Goal: Task Accomplishment & Management: Use online tool/utility

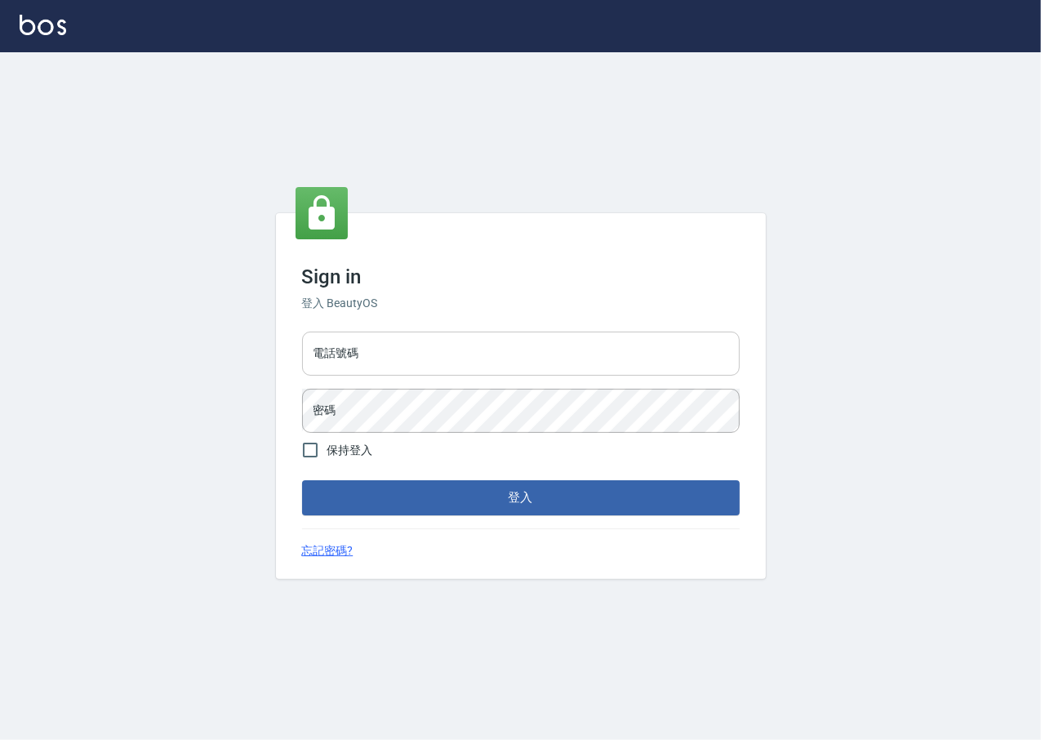
click at [506, 369] on input "電話號碼" at bounding box center [521, 353] width 438 height 44
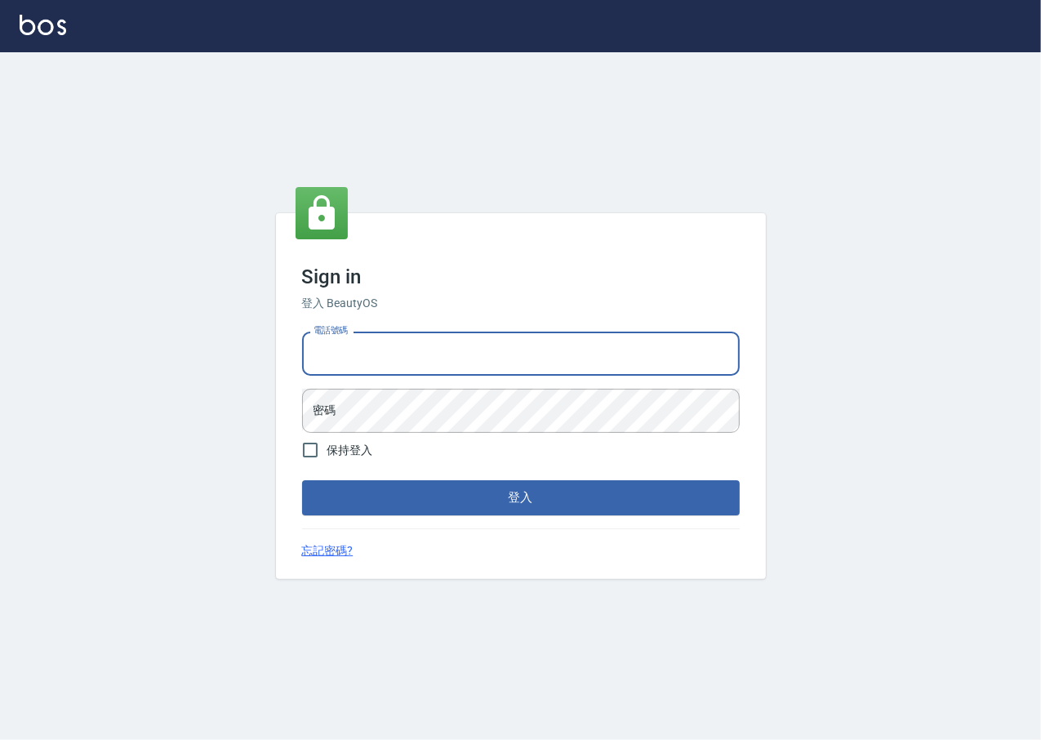
type input "0909258357"
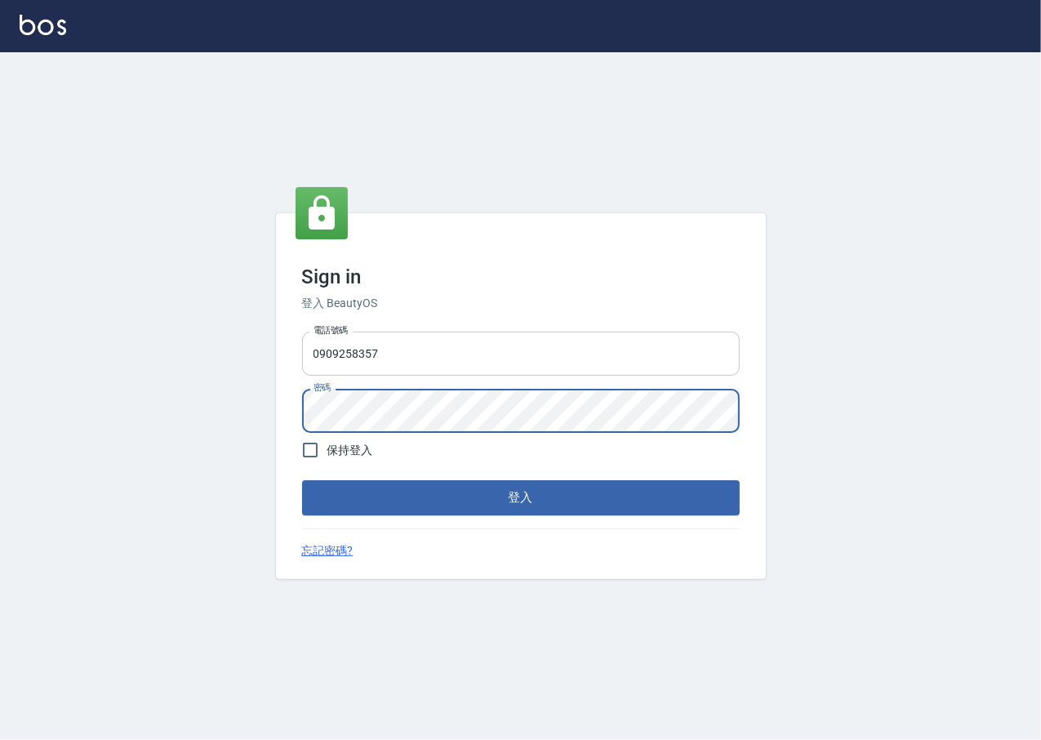
click at [302, 480] on button "登入" at bounding box center [521, 497] width 438 height 34
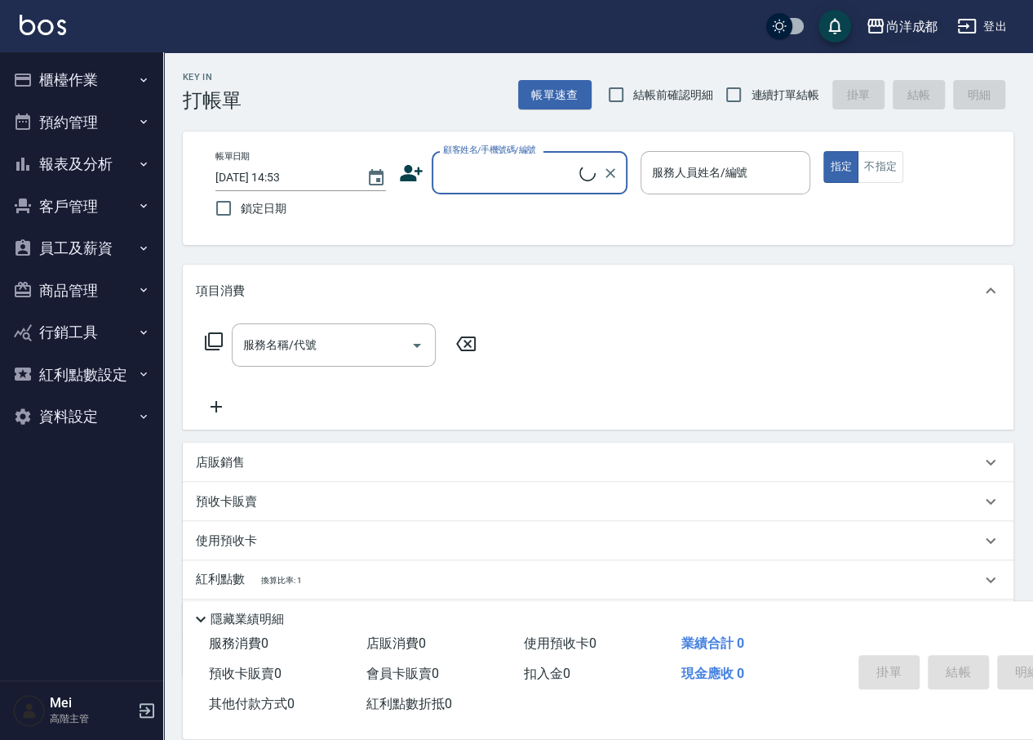
click at [905, 18] on div "尚洋成都" at bounding box center [912, 26] width 52 height 20
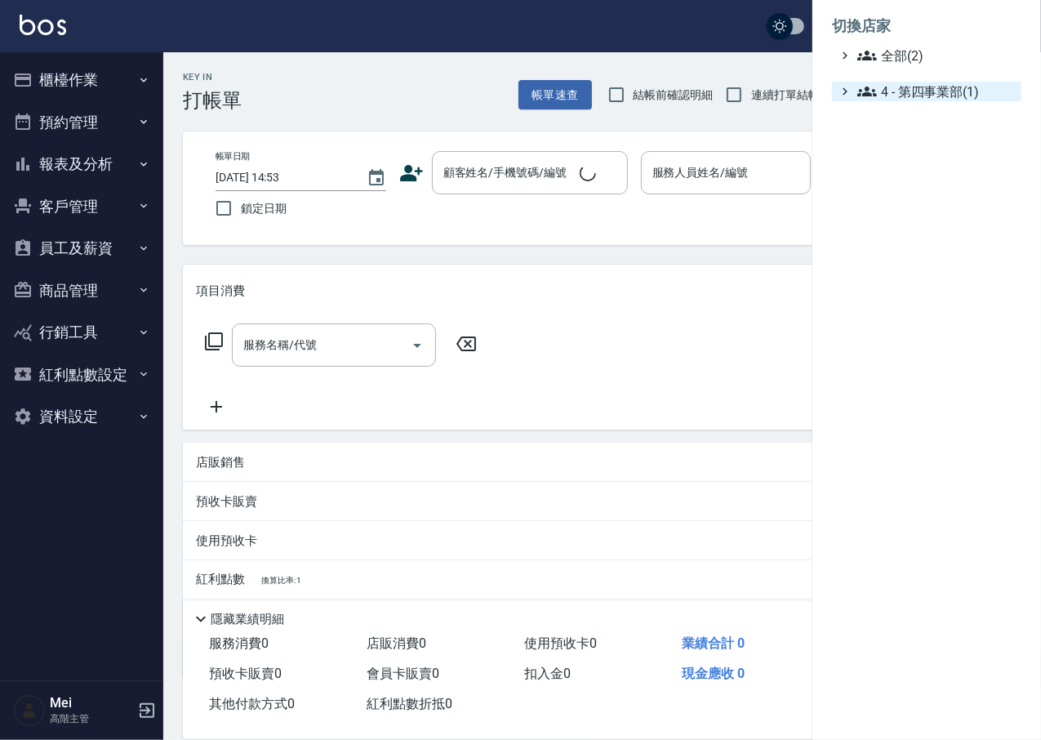
click at [911, 89] on span "4 - 第四事業部(1)" at bounding box center [936, 92] width 158 height 20
click at [921, 115] on span "4.02 - 吳國隆(2)" at bounding box center [943, 111] width 141 height 20
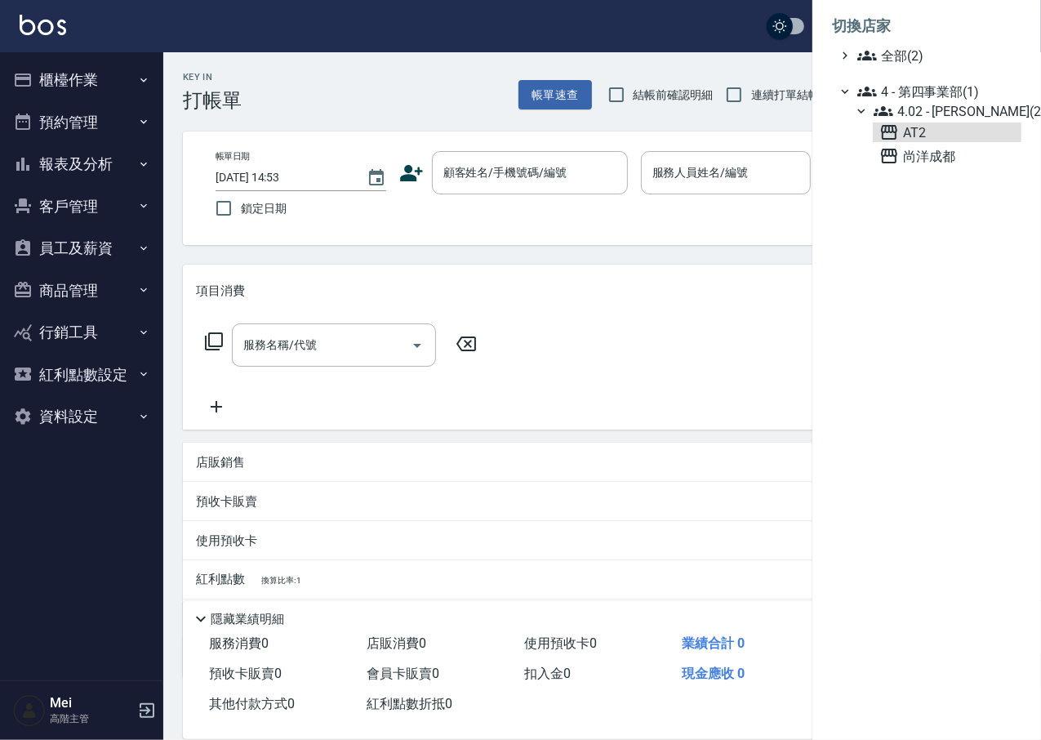
click at [920, 136] on span "AT2" at bounding box center [947, 132] width 136 height 20
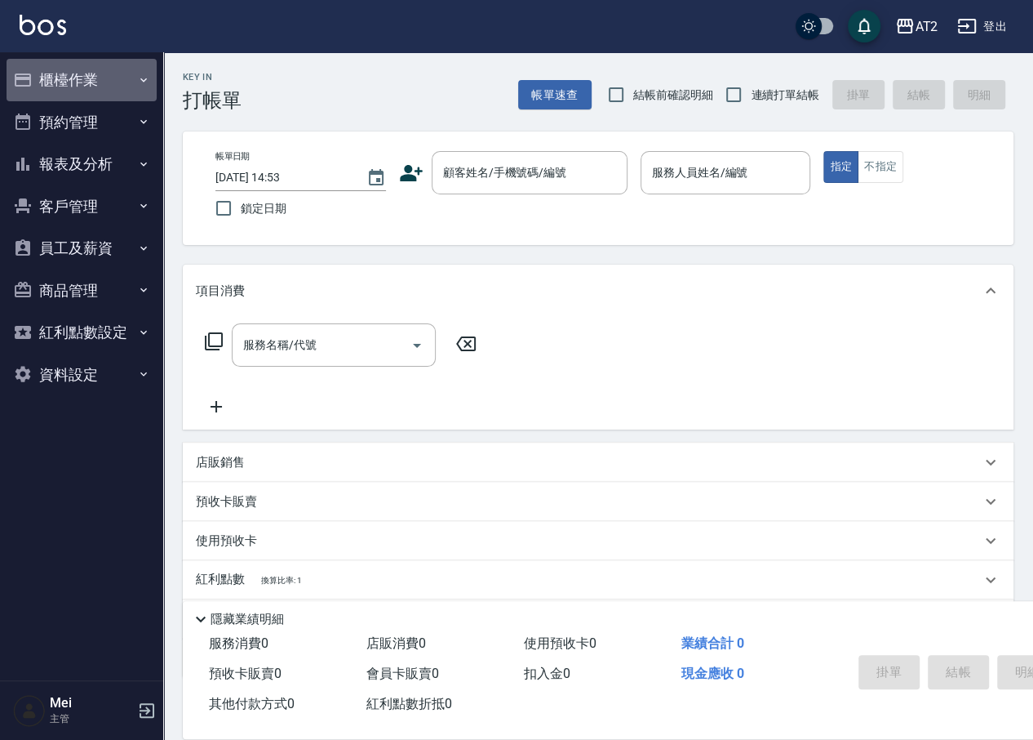
click at [72, 76] on button "櫃檯作業" at bounding box center [82, 80] width 150 height 42
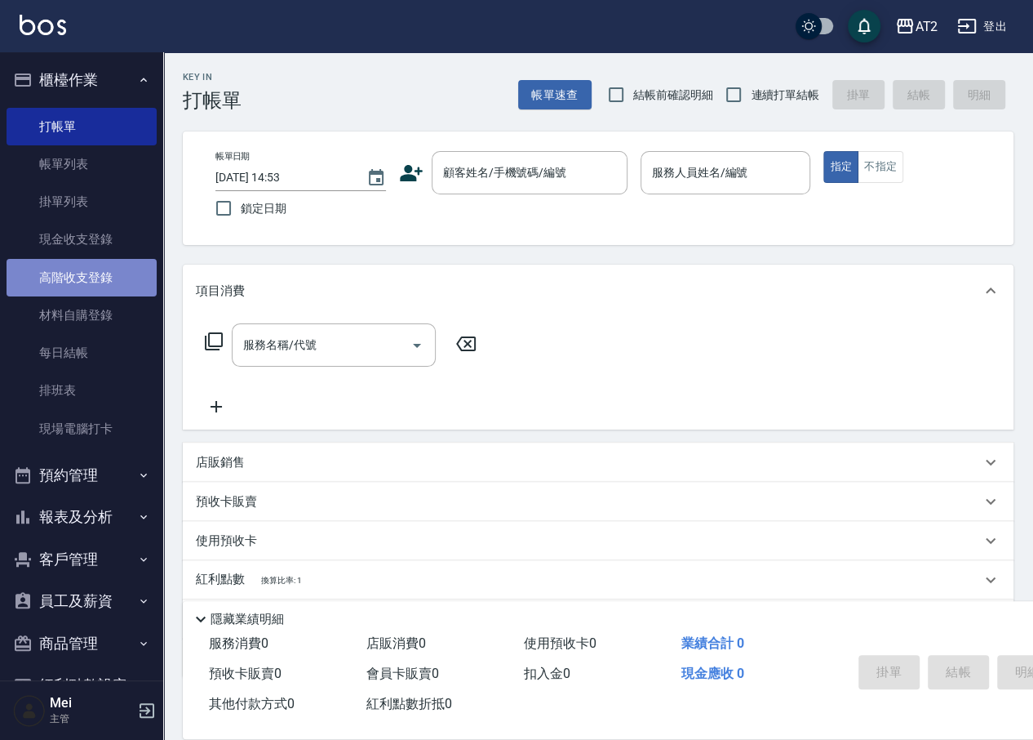
click at [90, 278] on link "高階收支登錄" at bounding box center [82, 278] width 150 height 38
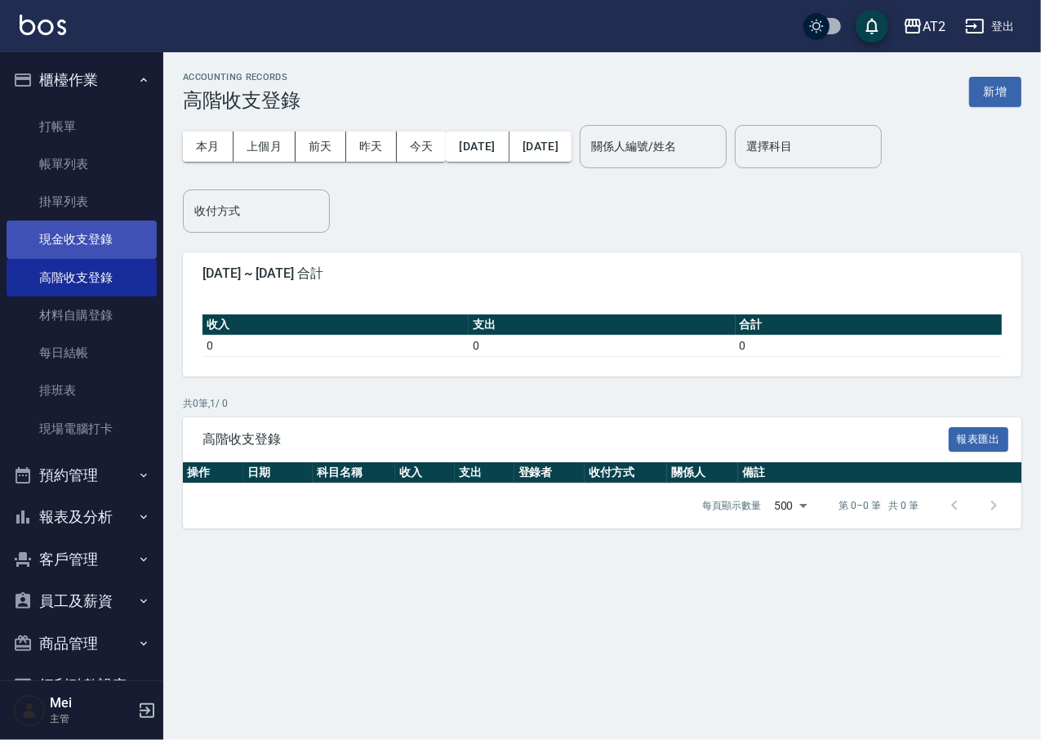
click at [94, 240] on link "現金收支登錄" at bounding box center [82, 239] width 150 height 38
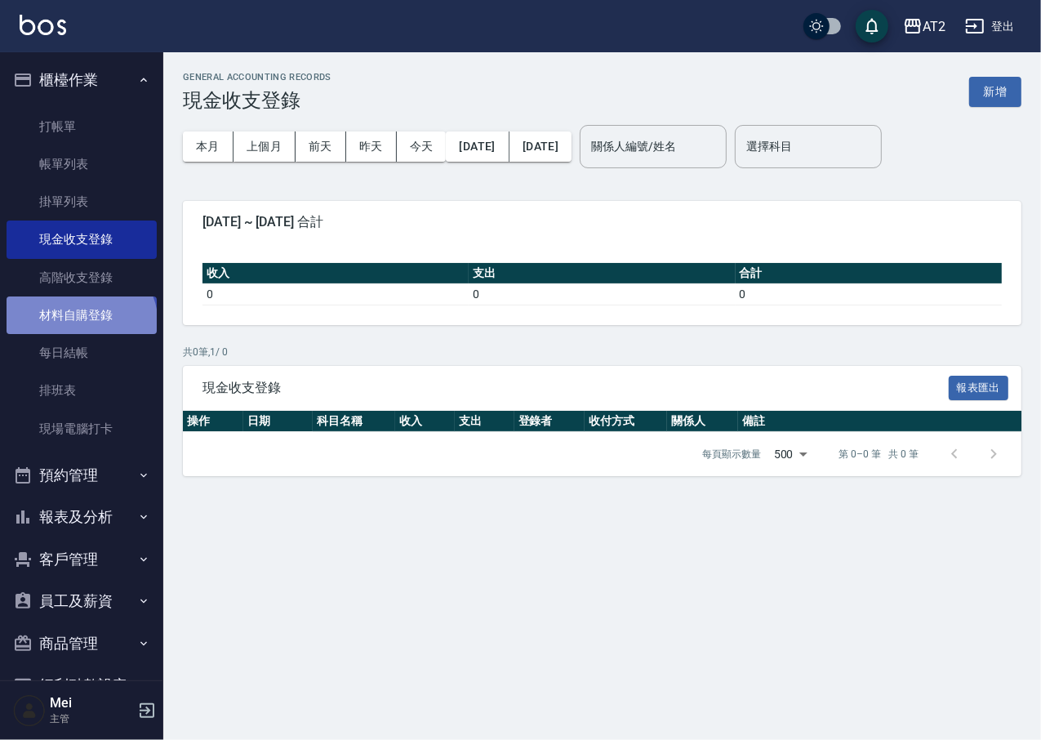
click at [79, 325] on link "材料自購登錄" at bounding box center [82, 315] width 150 height 38
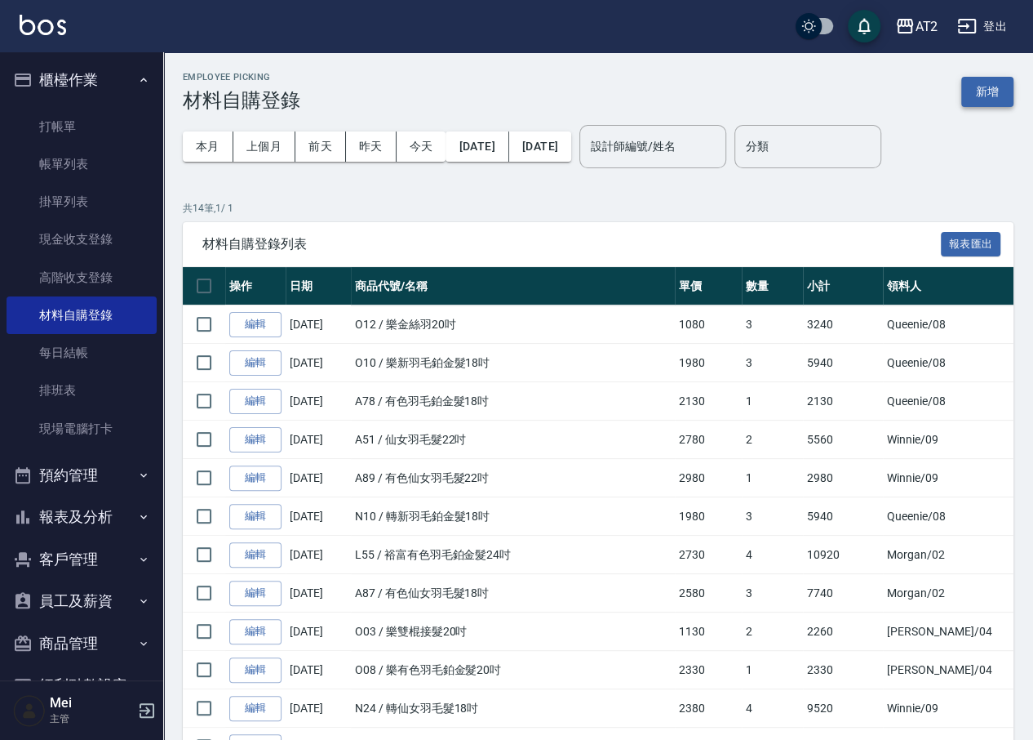
click at [980, 87] on button "新增" at bounding box center [988, 92] width 52 height 30
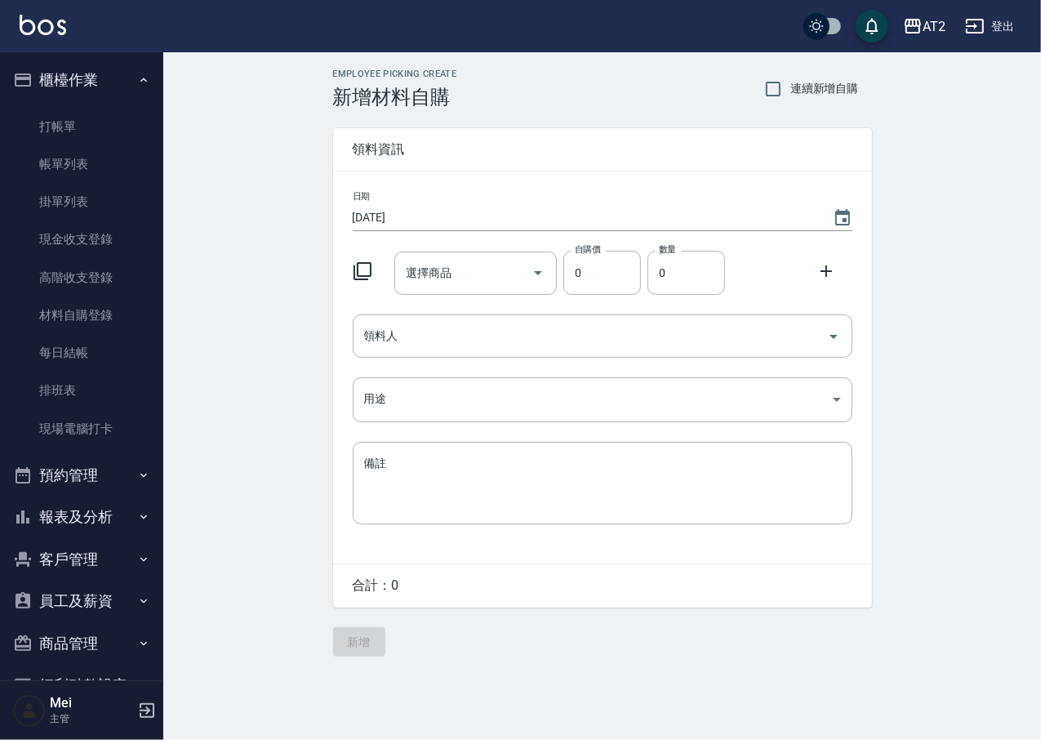
click at [359, 274] on icon at bounding box center [363, 271] width 20 height 20
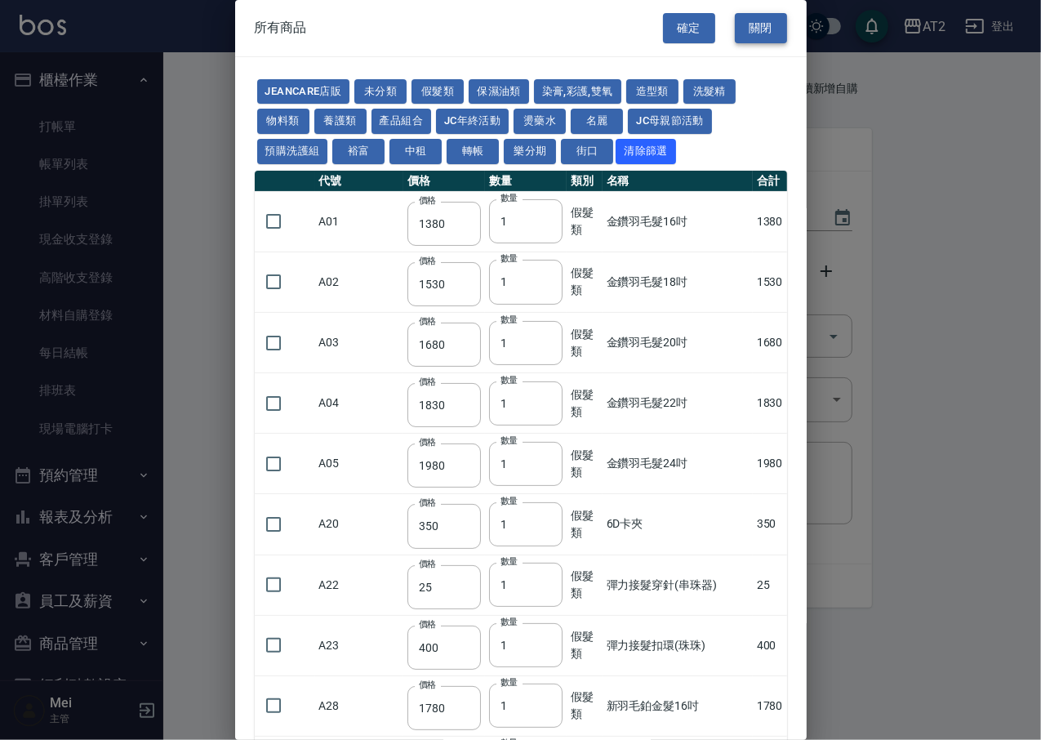
click at [760, 38] on button "關閉" at bounding box center [761, 28] width 52 height 30
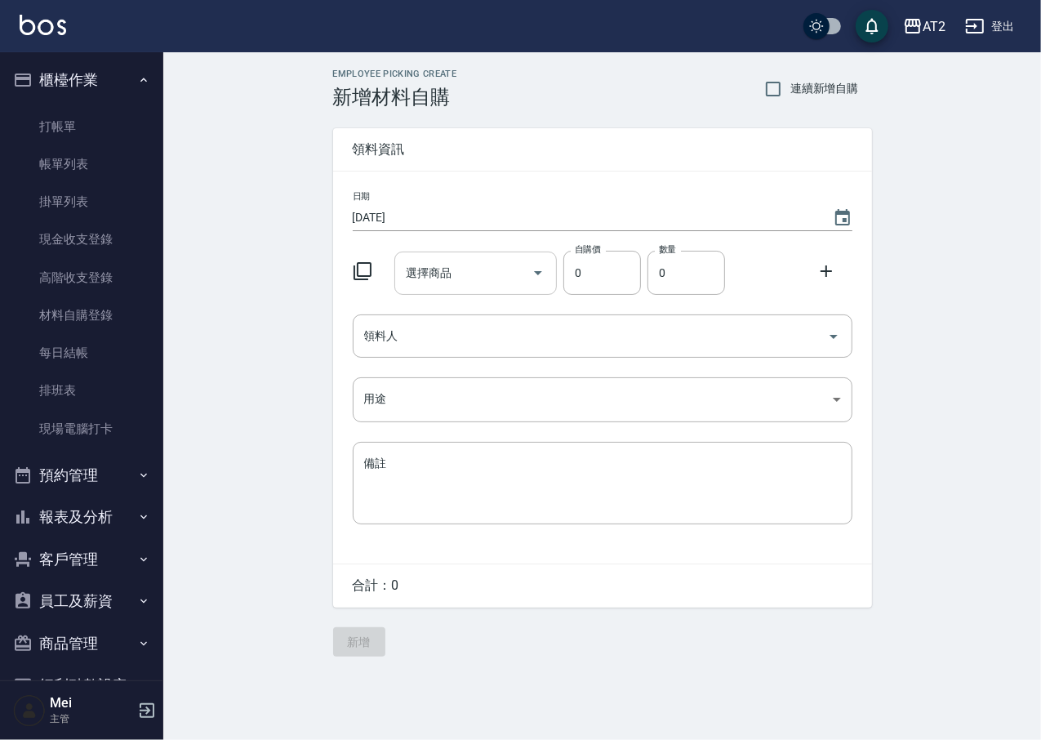
click at [457, 287] on div "選擇商品" at bounding box center [475, 272] width 162 height 43
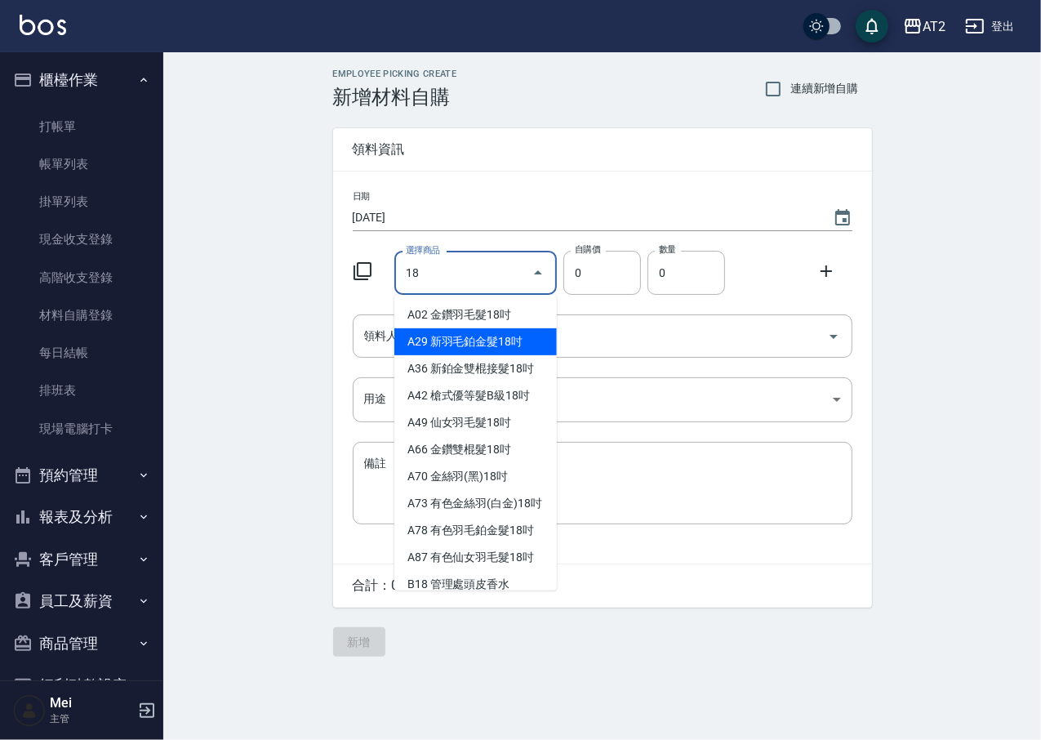
click at [504, 345] on li "A29 新羽毛鉑金髮18吋" at bounding box center [475, 341] width 162 height 27
type input "新羽毛鉑金髮18吋"
type input "1980"
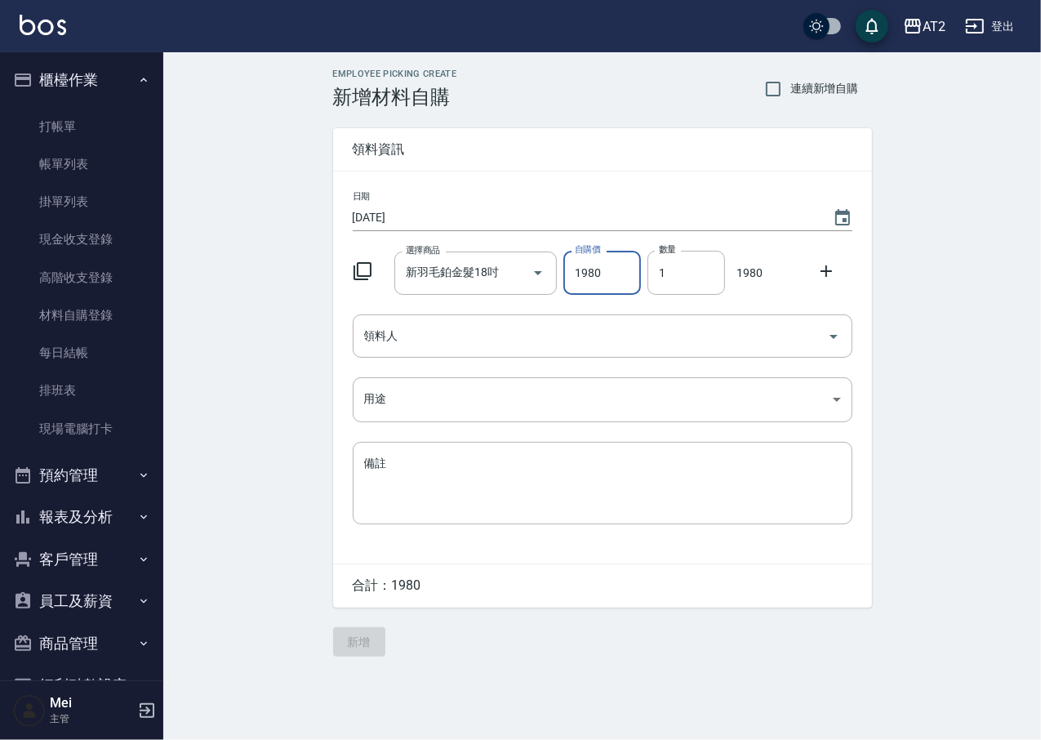
click at [262, 382] on div "Employee Picking Create 新增材料自購 連續新增自購 領料資訊 日期 [DATE] 選擇商品 新羽毛鉑金髮18吋 選擇商品 自購價 19…" at bounding box center [602, 362] width 878 height 620
click at [649, 272] on input "1" at bounding box center [686, 273] width 78 height 44
type input "3"
click at [999, 261] on div "Employee Picking Create 新增材料自購 連續新增自購 領料資訊 日期 [DATE] 選擇商品 新羽毛鉑金髮18吋 選擇商品 自購價 19…" at bounding box center [602, 362] width 878 height 620
click at [820, 276] on icon at bounding box center [826, 271] width 20 height 20
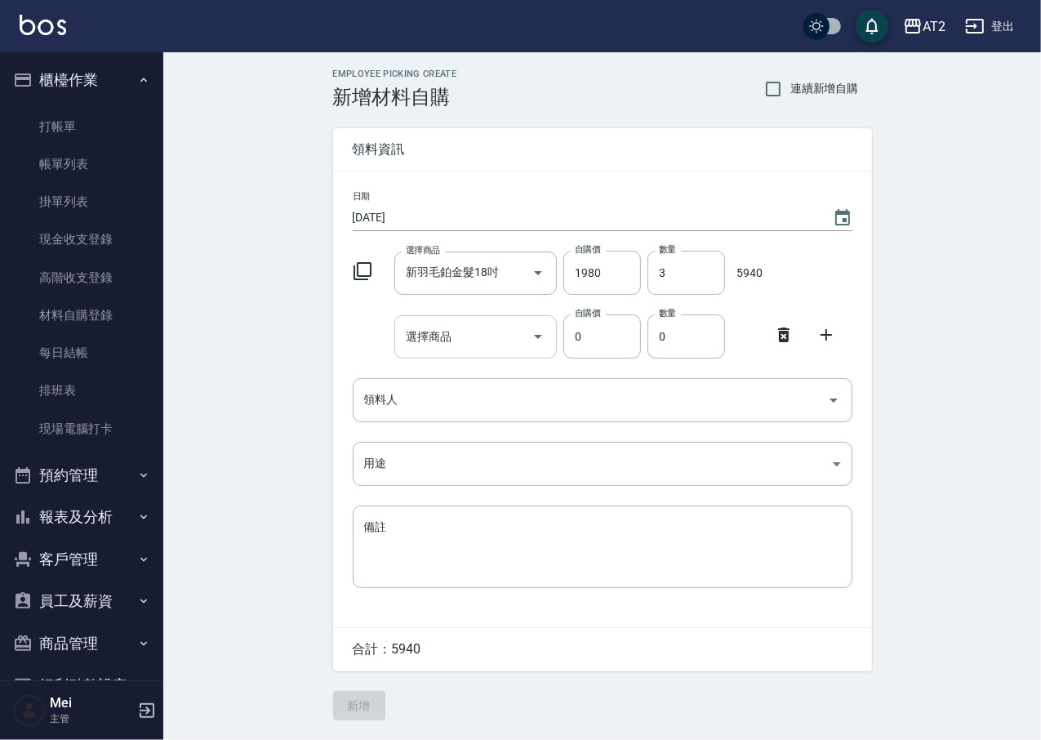
click at [500, 344] on input "選擇商品" at bounding box center [463, 336] width 123 height 29
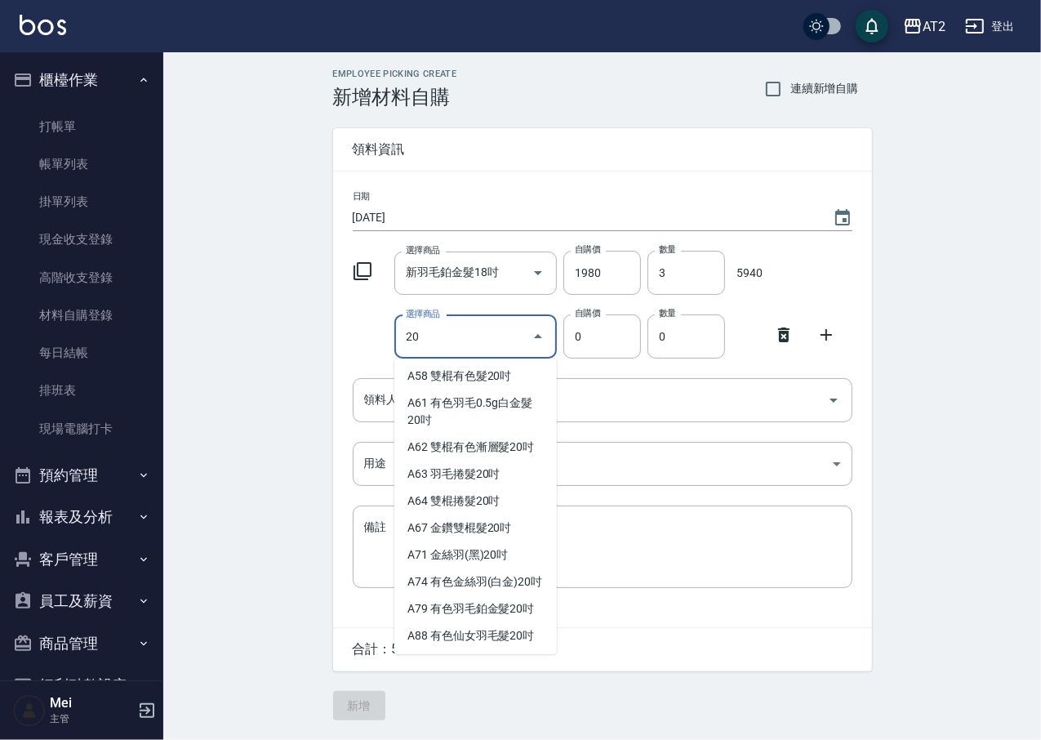
scroll to position [362, 0]
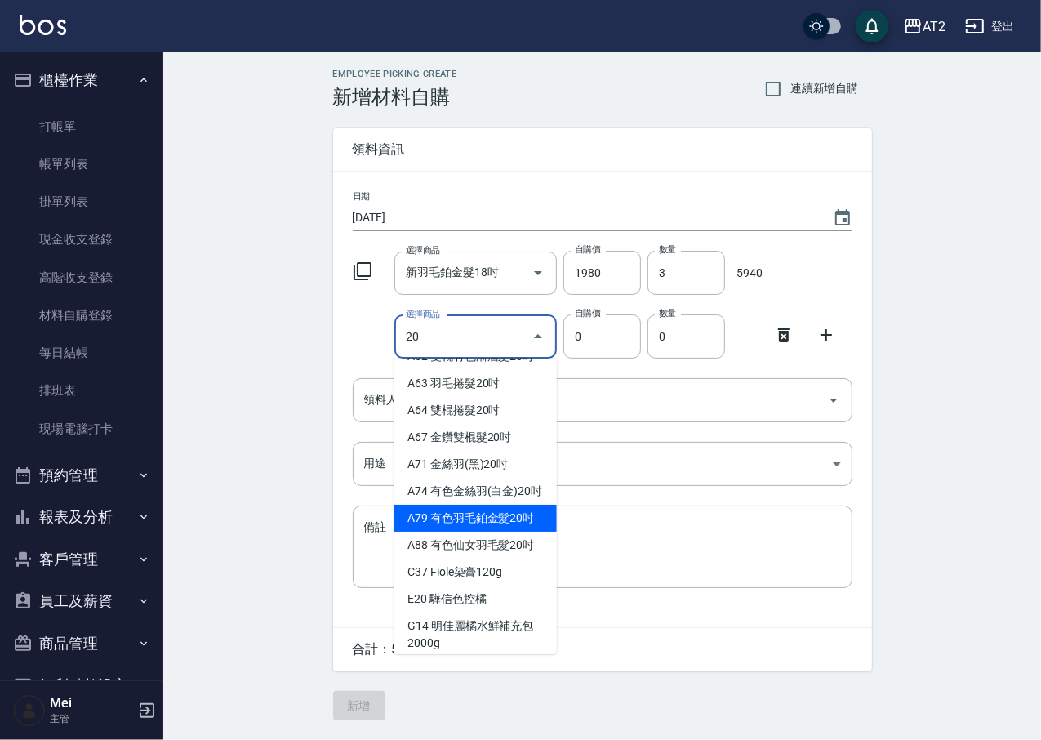
click at [500, 531] on li "A79 有色羽毛鉑金髮20吋" at bounding box center [475, 517] width 162 height 27
type input "有色羽毛鉑金髮20吋"
type input "2330"
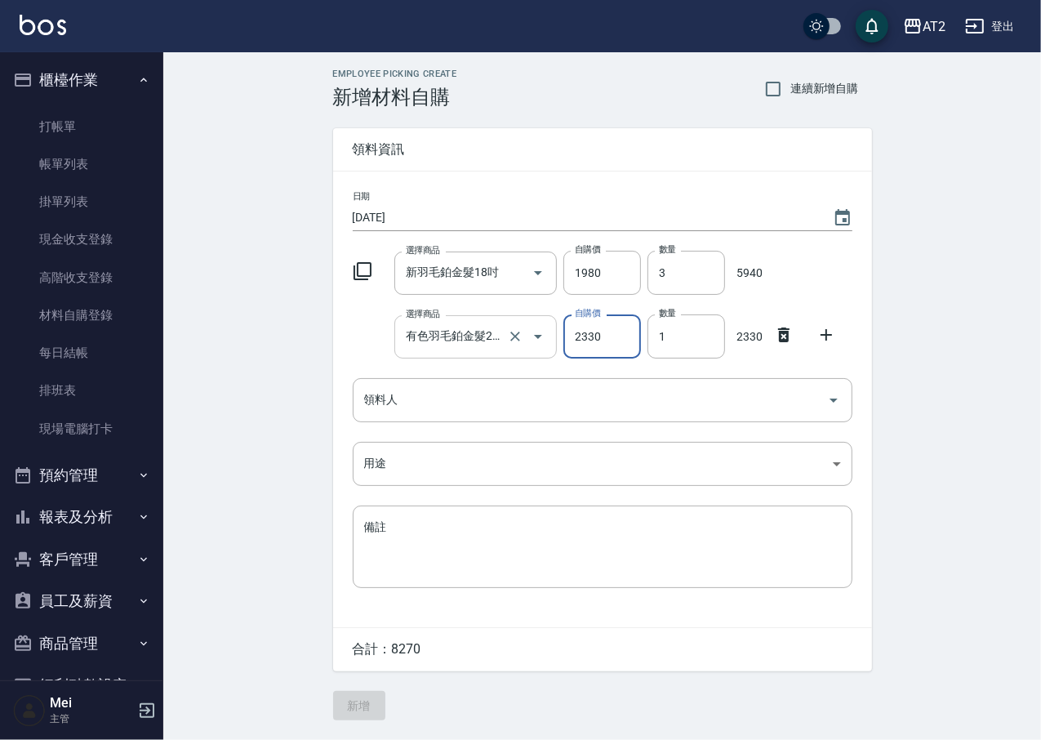
click at [473, 340] on input "有色羽毛鉑金髮20吋" at bounding box center [453, 336] width 102 height 29
click at [657, 340] on input "1" at bounding box center [686, 336] width 78 height 44
type input "4"
click at [656, 261] on input "3" at bounding box center [686, 273] width 78 height 44
click at [807, 264] on div "選擇商品 新羽毛鉑金髮18吋 選擇商品 自購價 1980 自購價 數量 3 數量 5940" at bounding box center [599, 269] width 506 height 51
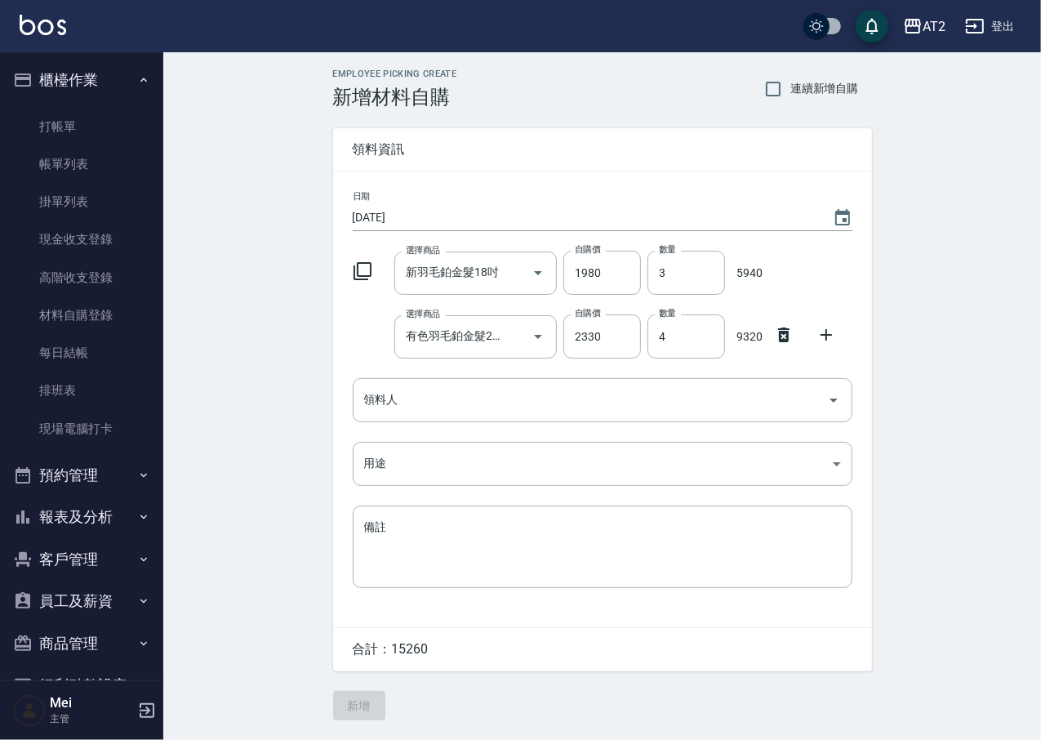
click at [934, 278] on div "Employee Picking Create 新增材料自購 連續新增自購 領料資訊 日期 [DATE] 選擇商品 新羽毛鉑金髮18吋 選擇商品 自購價 19…" at bounding box center [602, 394] width 878 height 684
click at [499, 293] on div "新羽毛鉑金髮18吋 選擇商品" at bounding box center [475, 272] width 162 height 43
click at [922, 314] on div "Employee Picking Create 新增材料自購 連續新增自購 領料資訊 日期 [DATE] 選擇商品 新羽毛鉑金髮18吋 選擇商品 自購價 19…" at bounding box center [602, 394] width 878 height 684
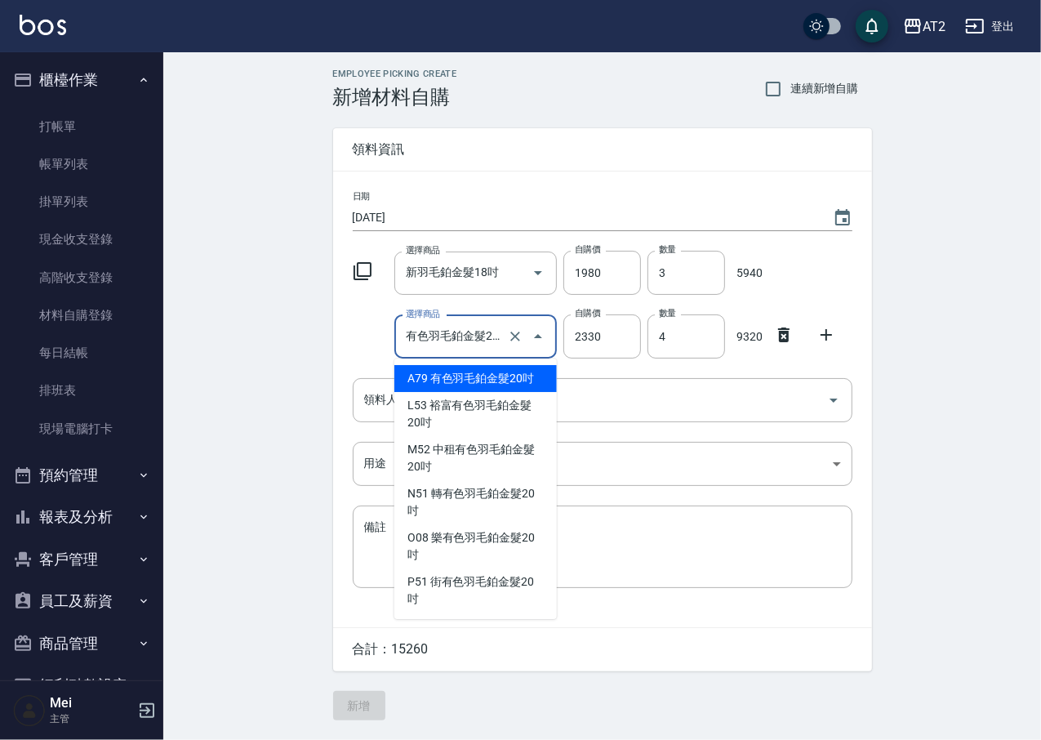
click at [487, 342] on input "有色羽毛鉑金髮20吋" at bounding box center [453, 336] width 102 height 29
click at [494, 384] on li "A79 有色羽毛鉑金髮20吋" at bounding box center [475, 378] width 162 height 27
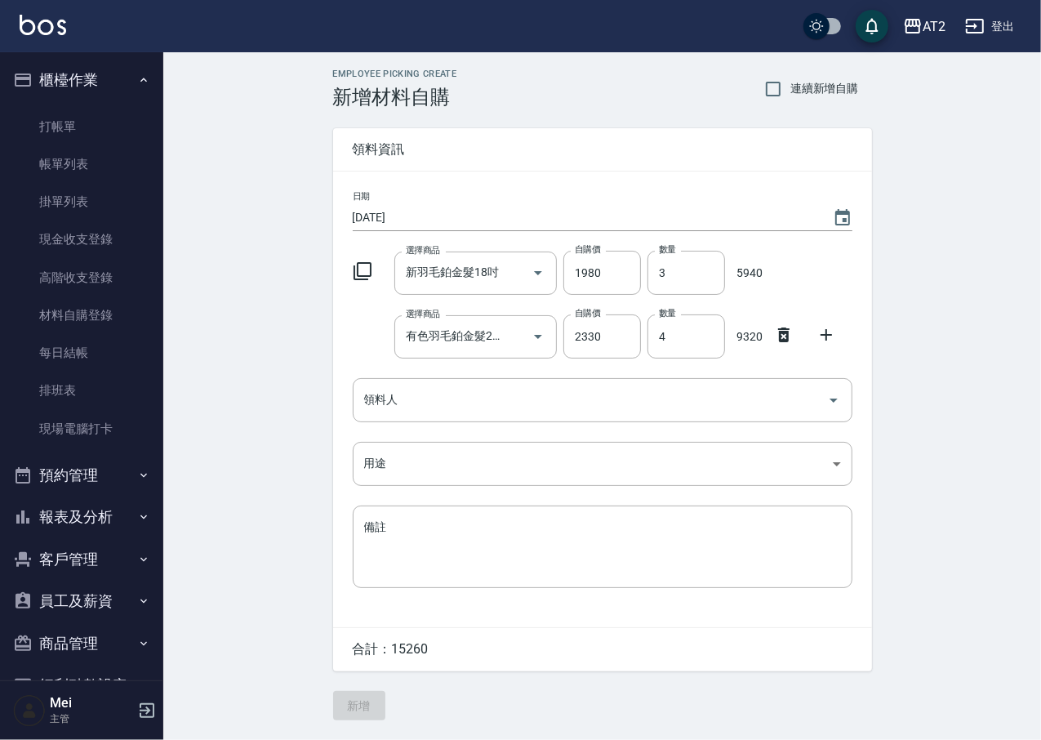
click at [959, 378] on div "Employee Picking Create 新增材料自購 連續新增自購 領料資訊 日期 [DATE] 選擇商品 新羽毛鉑金髮18吋 選擇商品 自購價 19…" at bounding box center [602, 394] width 878 height 684
click at [507, 271] on icon "Clear" at bounding box center [515, 272] width 16 height 16
type input "0"
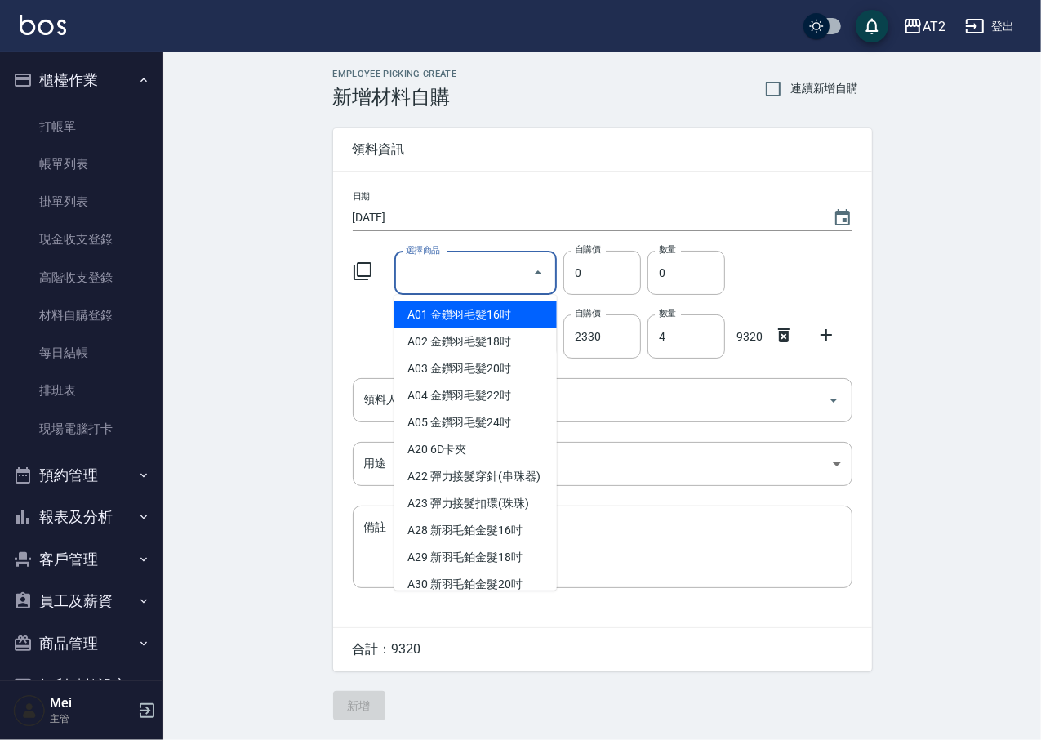
click at [507, 271] on input "選擇商品" at bounding box center [463, 273] width 123 height 29
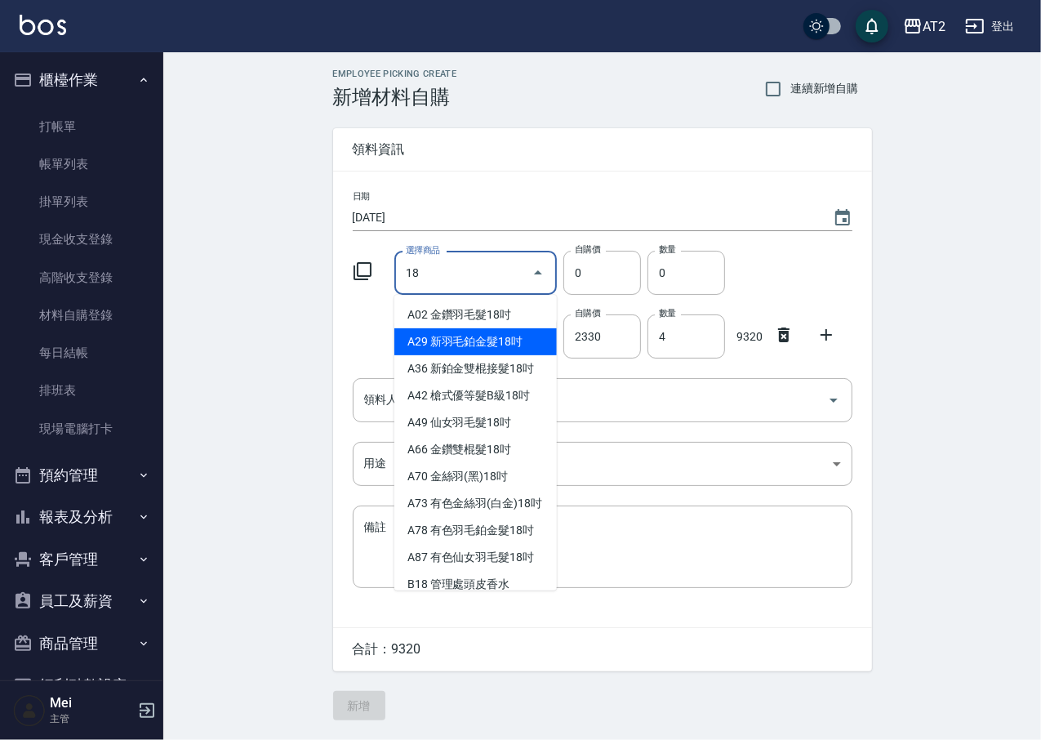
click at [479, 344] on li "A29 新羽毛鉑金髮18吋" at bounding box center [475, 341] width 162 height 27
type input "新羽毛鉑金髮18吋"
type input "1980"
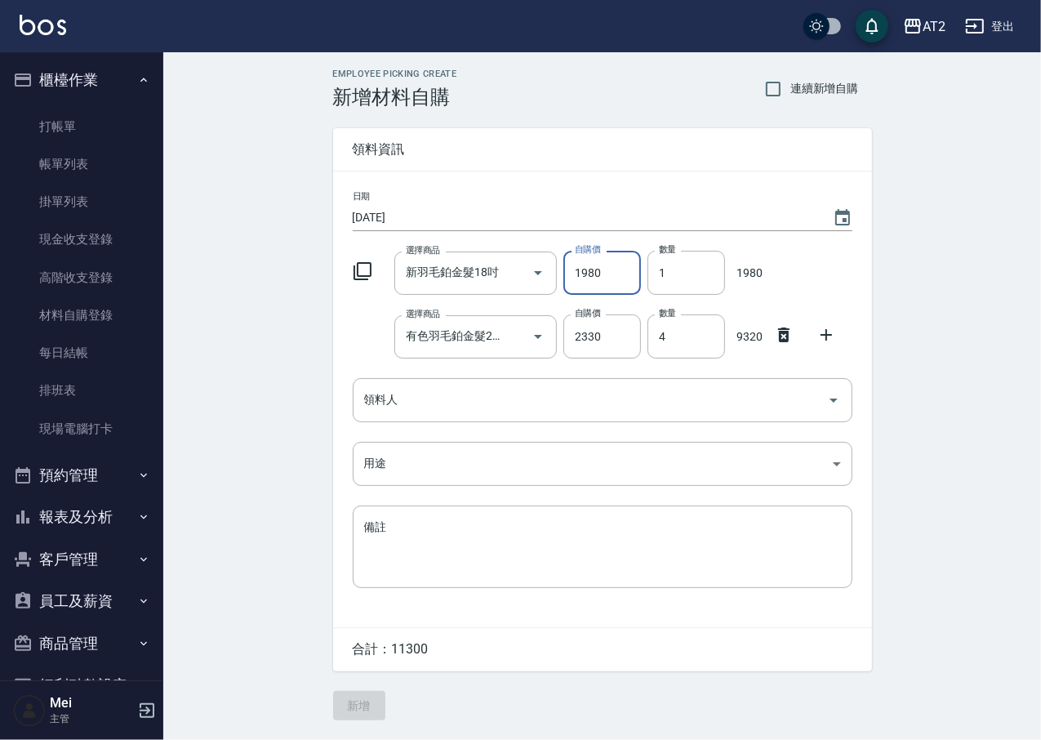
click at [871, 302] on div "Employee Picking Create 新增材料自購 連續新增自購 領料資訊 日期 [DATE] 選擇商品 新羽毛鉑金髮18吋 選擇商品 自購價 19…" at bounding box center [602, 394] width 571 height 684
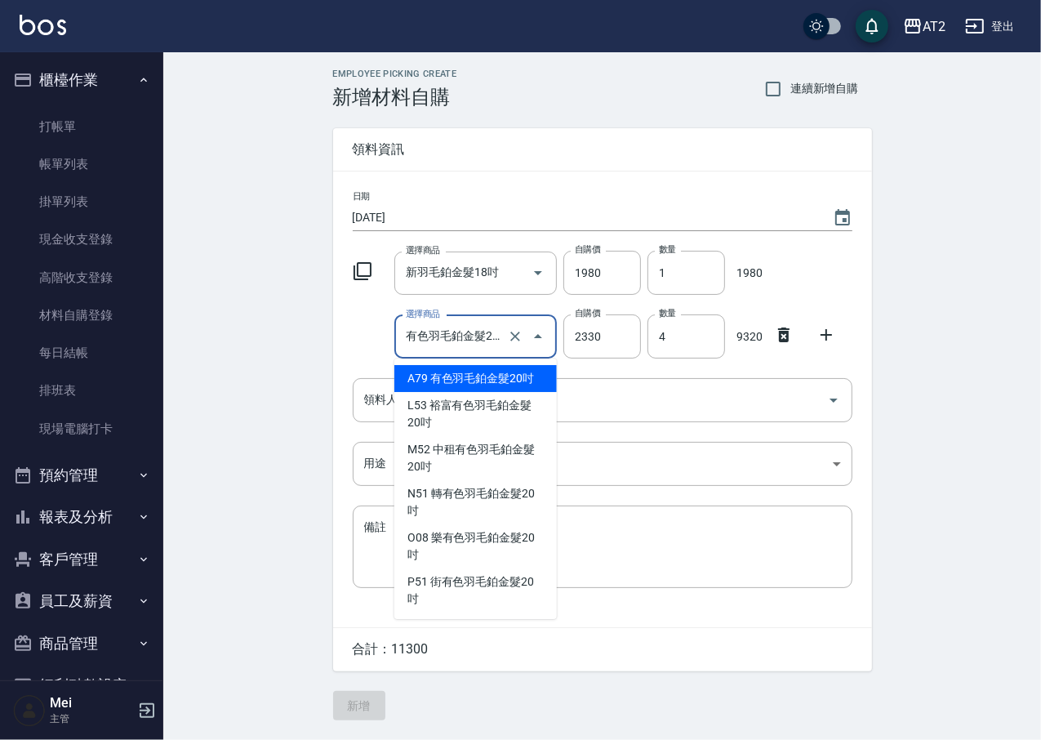
click at [477, 341] on input "有色羽毛鉑金髮20吋" at bounding box center [453, 336] width 102 height 29
click at [914, 346] on div "Employee Picking Create 新增材料自購 連續新增自購 領料資訊 日期 [DATE] 選擇商品 新羽毛鉑金髮18吋 選擇商品 自購價 19…" at bounding box center [602, 394] width 878 height 684
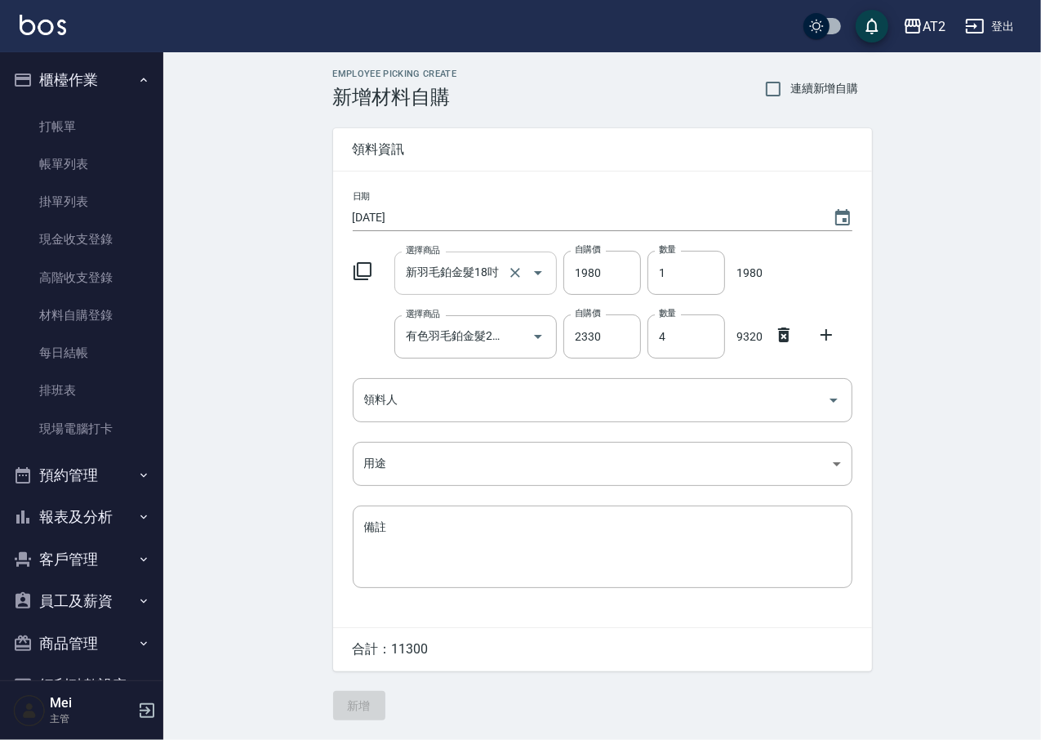
click at [483, 264] on input "新羽毛鉑金髮18吋" at bounding box center [453, 273] width 102 height 29
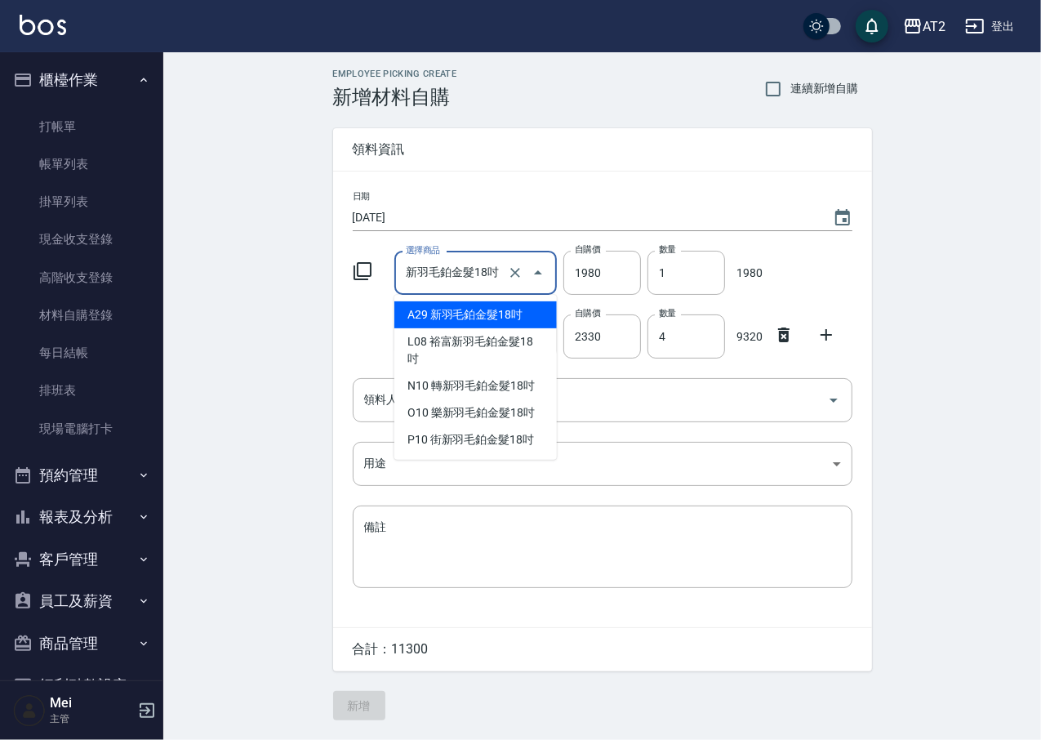
click at [312, 342] on div "Employee Picking Create 新增材料自購 連續新增自購 領料資訊 日期 [DATE] 選擇商品 新羽毛鉑金髮18吋 選擇商品 自購價 19…" at bounding box center [602, 394] width 878 height 684
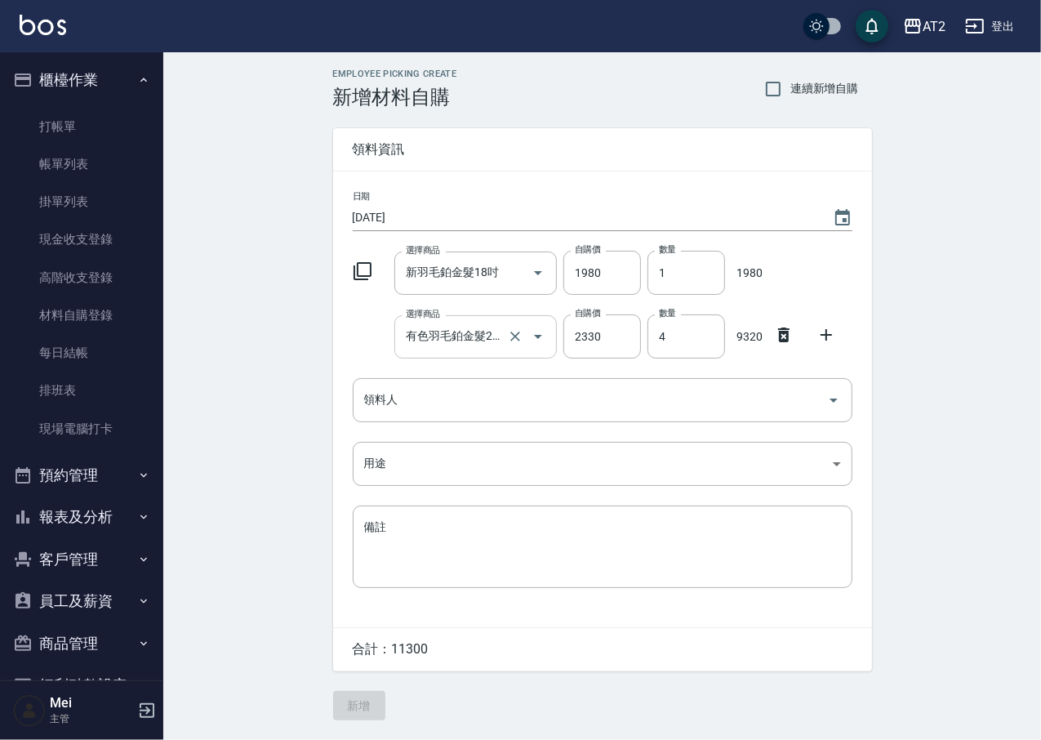
click at [493, 320] on div "有色羽毛鉑金髮20吋 選擇商品" at bounding box center [475, 336] width 162 height 43
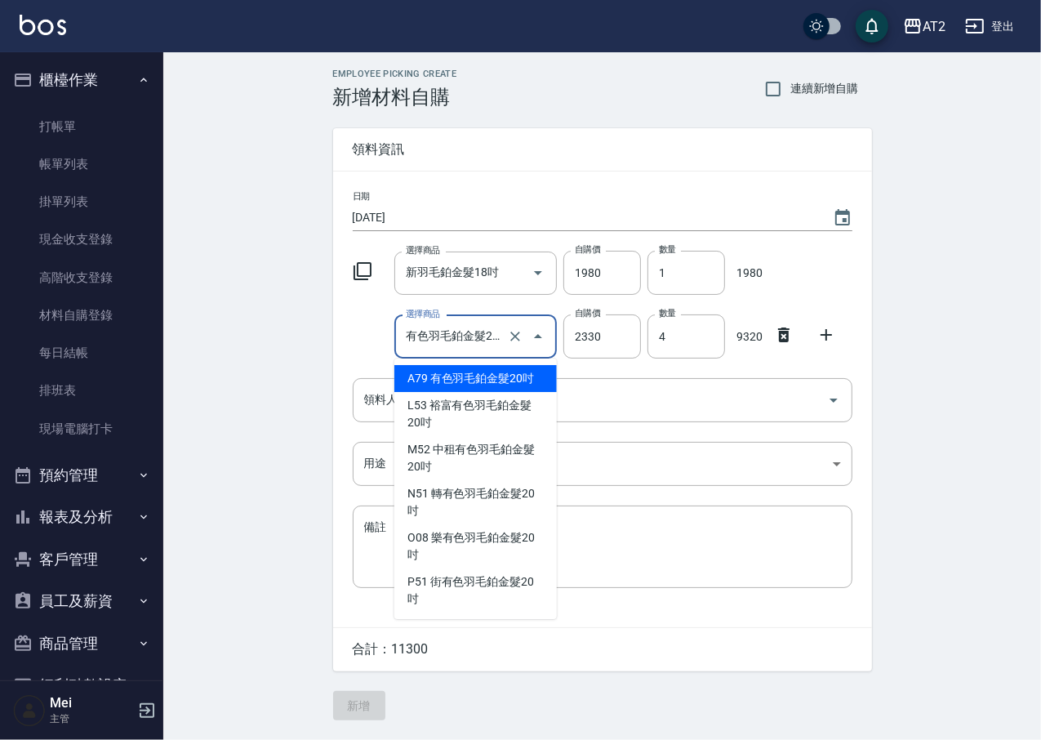
click at [330, 359] on div "Employee Picking Create 新增材料自購 連續新增自購 領料資訊 日期 [DATE] 選擇商品 新羽毛鉑金髮18吋 選擇商品 自購價 19…" at bounding box center [602, 394] width 571 height 684
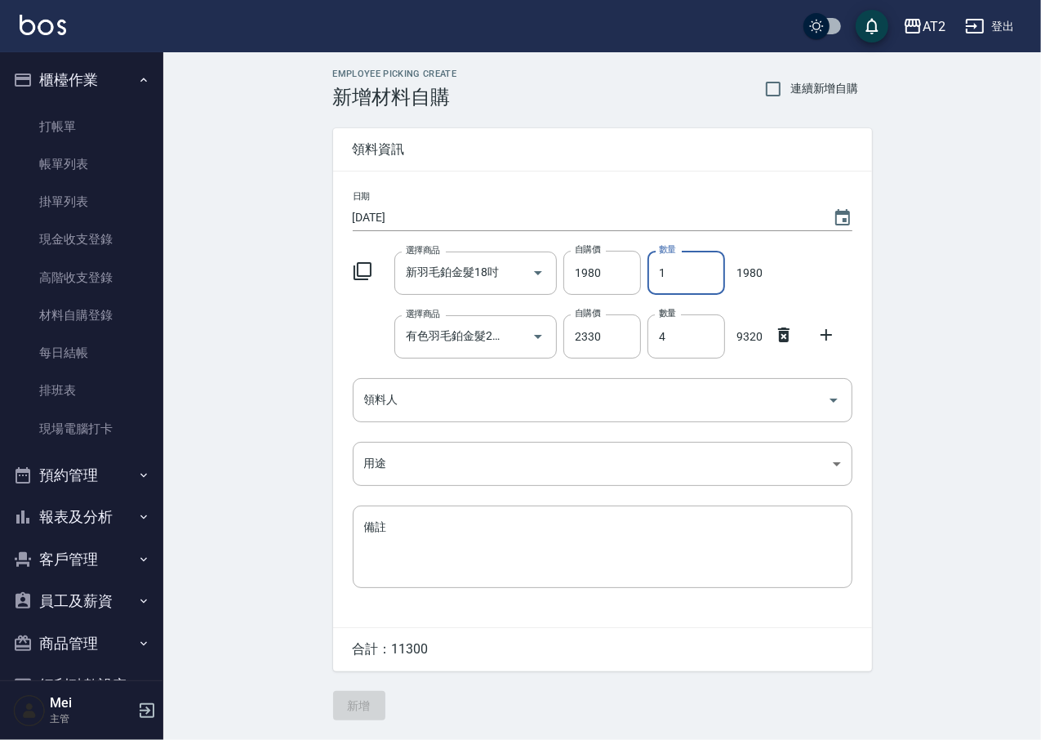
click at [664, 271] on input "1" at bounding box center [686, 273] width 78 height 44
click at [504, 342] on div at bounding box center [527, 336] width 46 height 43
type input "3"
click at [674, 344] on input "4" at bounding box center [686, 336] width 78 height 44
click at [995, 344] on div "Employee Picking Create 新增材料自購 連續新增自購 領料資訊 日期 [DATE] 選擇商品 新羽毛鉑金髮18吋 選擇商品 自購價 19…" at bounding box center [602, 394] width 878 height 684
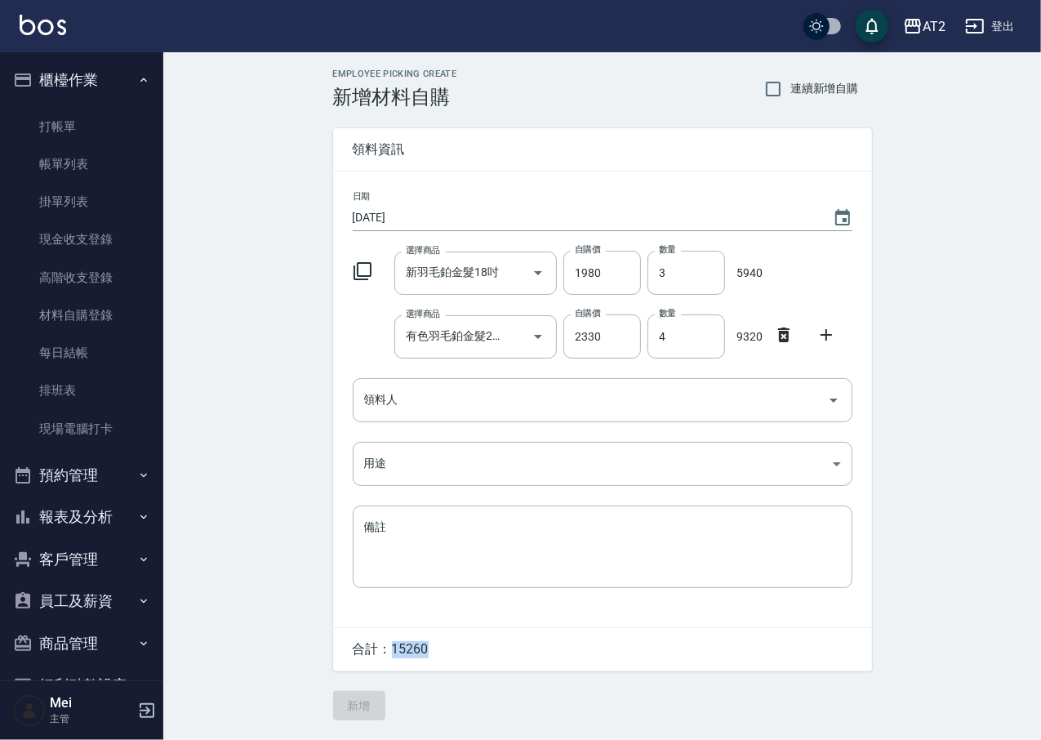
drag, startPoint x: 437, startPoint y: 648, endPoint x: 389, endPoint y: 650, distance: 47.4
click at [389, 650] on div "合計： 15260" at bounding box center [602, 649] width 539 height 43
click at [294, 379] on div "Employee Picking Create 新增材料自購 連續新增自購 領料資訊 日期 [DATE] 選擇商品 新羽毛鉑金髮18吋 選擇商品 自購價 19…" at bounding box center [602, 394] width 878 height 684
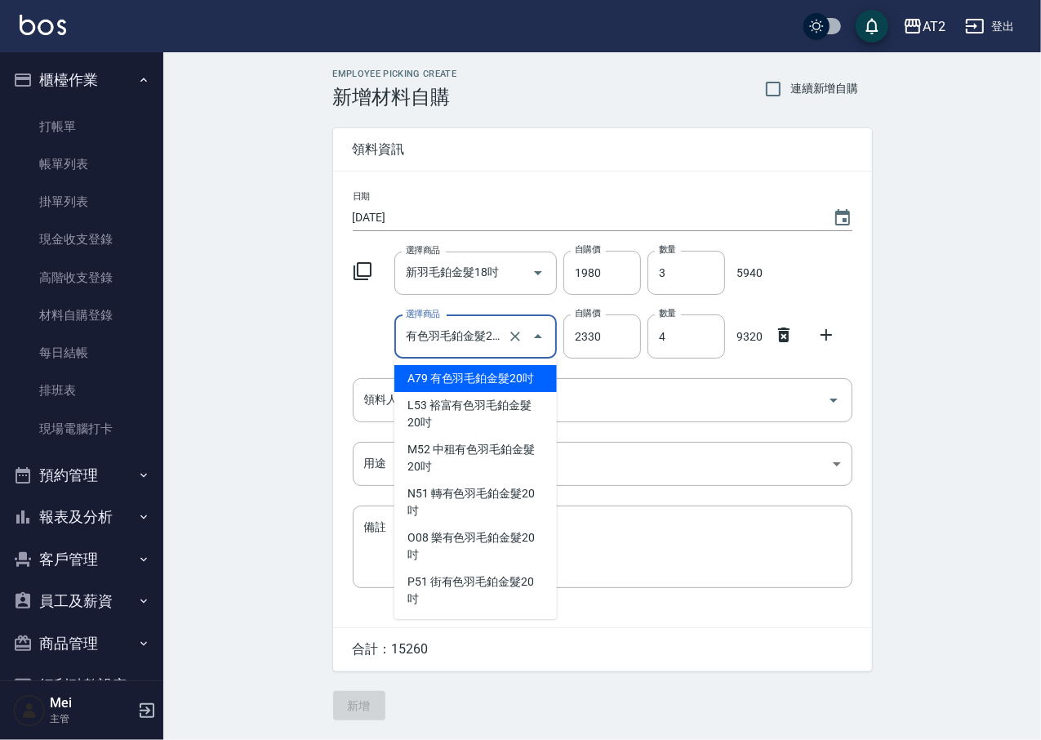
click at [484, 347] on input "有色羽毛鉑金髮20吋" at bounding box center [453, 336] width 102 height 29
click at [513, 273] on icon "Clear" at bounding box center [515, 272] width 16 height 16
type input "0"
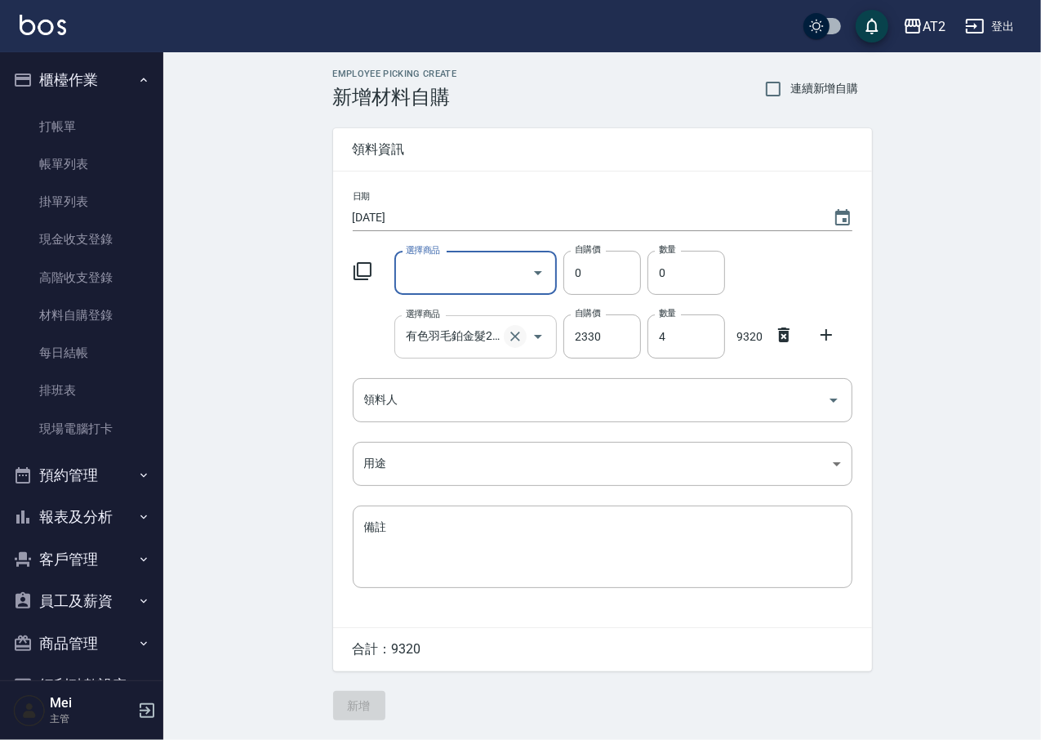
click at [511, 343] on icon "Clear" at bounding box center [515, 336] width 16 height 16
type input "0"
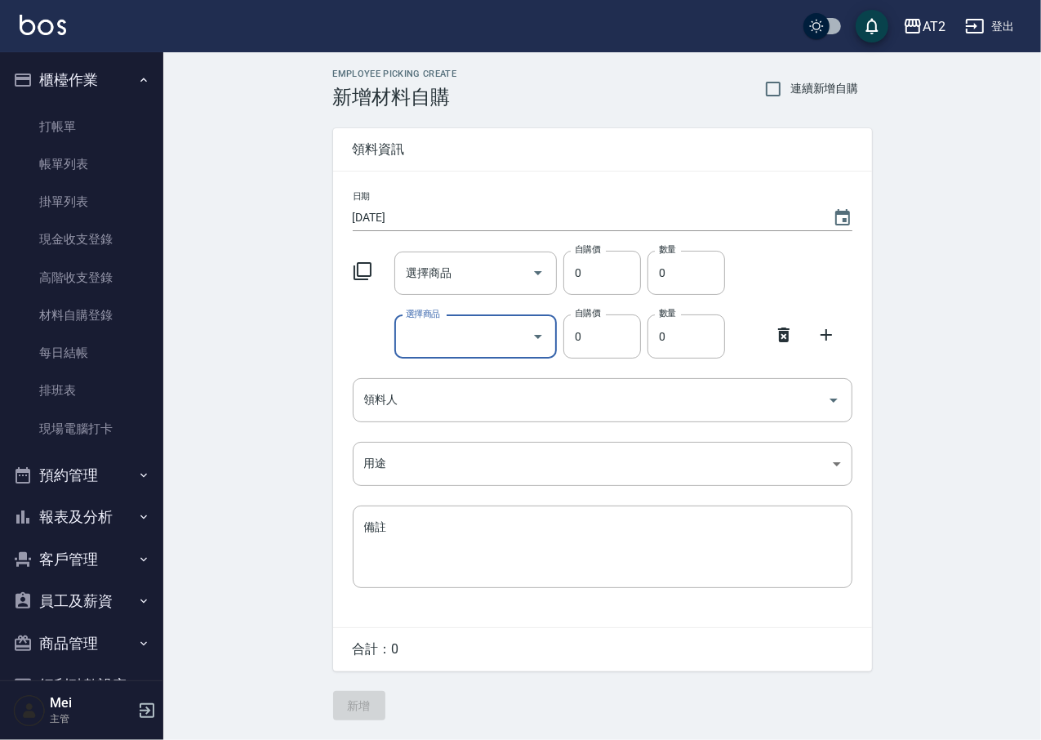
click at [256, 410] on div "Employee Picking Create 新增材料自購 連續新增自購 領料資訊 日期 [DATE] 選擇商品 選擇商品 自購價 0 自購價 數量 0 數…" at bounding box center [602, 394] width 878 height 684
